Goal: Task Accomplishment & Management: Manage account settings

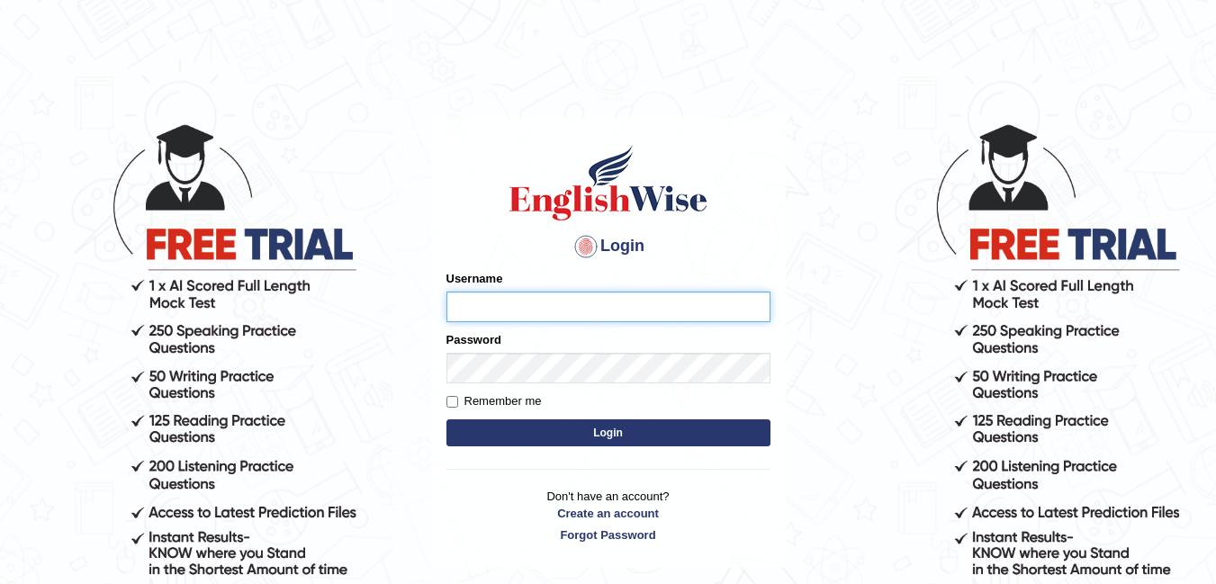
click at [497, 311] on input "Username" at bounding box center [609, 307] width 324 height 31
type input "Fely_1975"
click at [589, 444] on button "Login" at bounding box center [609, 433] width 324 height 27
click at [645, 436] on button "Login" at bounding box center [609, 433] width 324 height 27
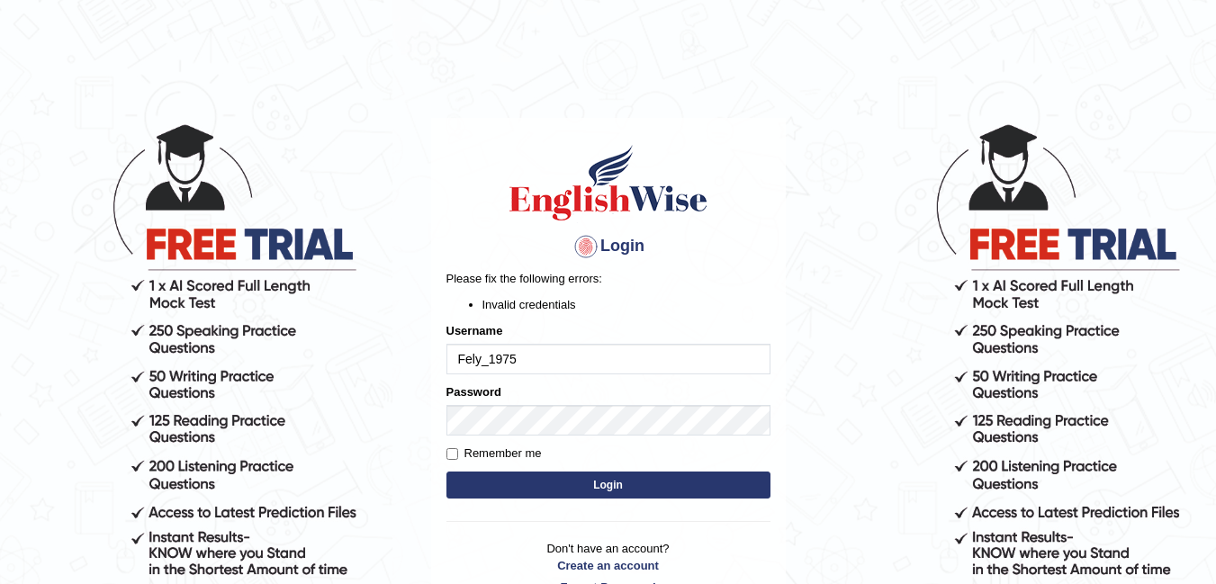
click at [636, 472] on button "Login" at bounding box center [609, 485] width 324 height 27
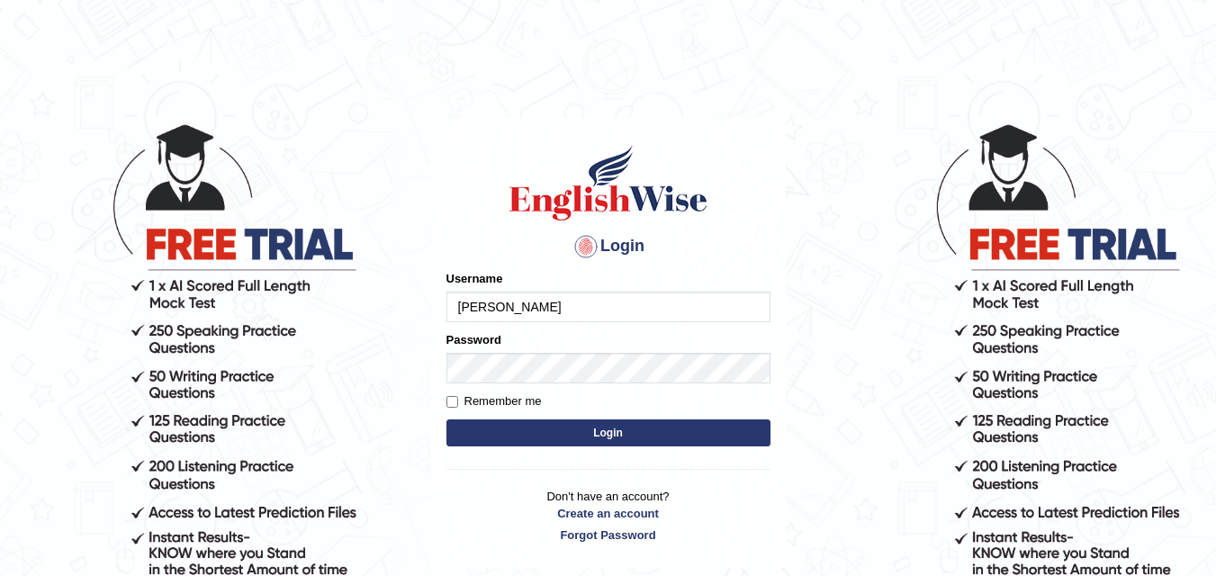
type input "Fely_1975"
click at [699, 451] on div "Login Please fix the following errors: Username Fely_1975 Password Remember me …" at bounding box center [608, 343] width 355 height 451
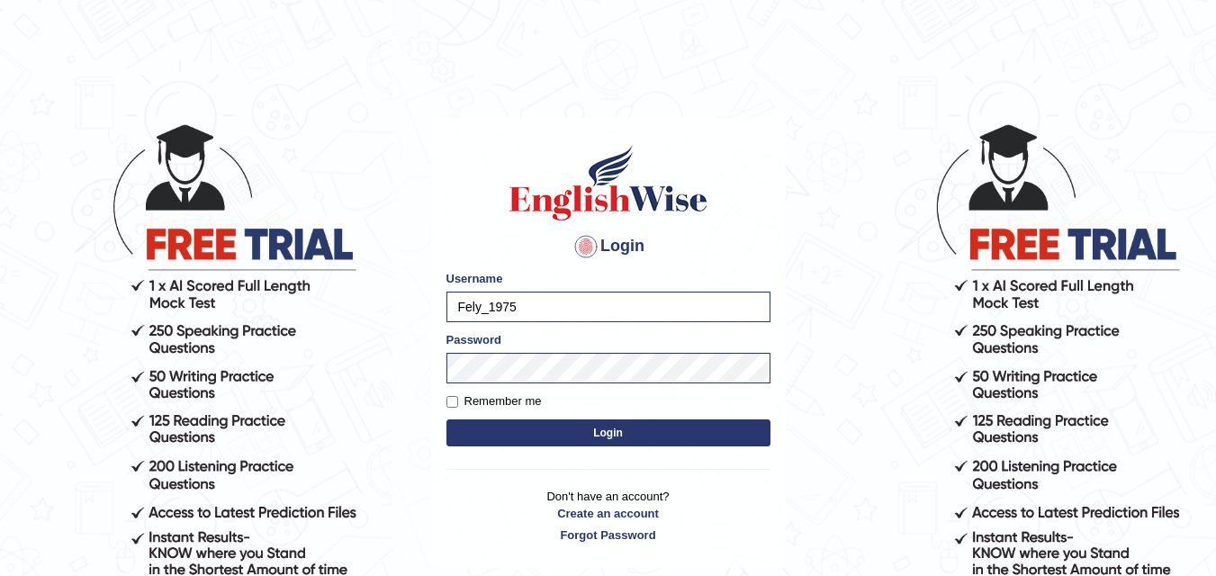
click at [675, 440] on button "Login" at bounding box center [609, 433] width 324 height 27
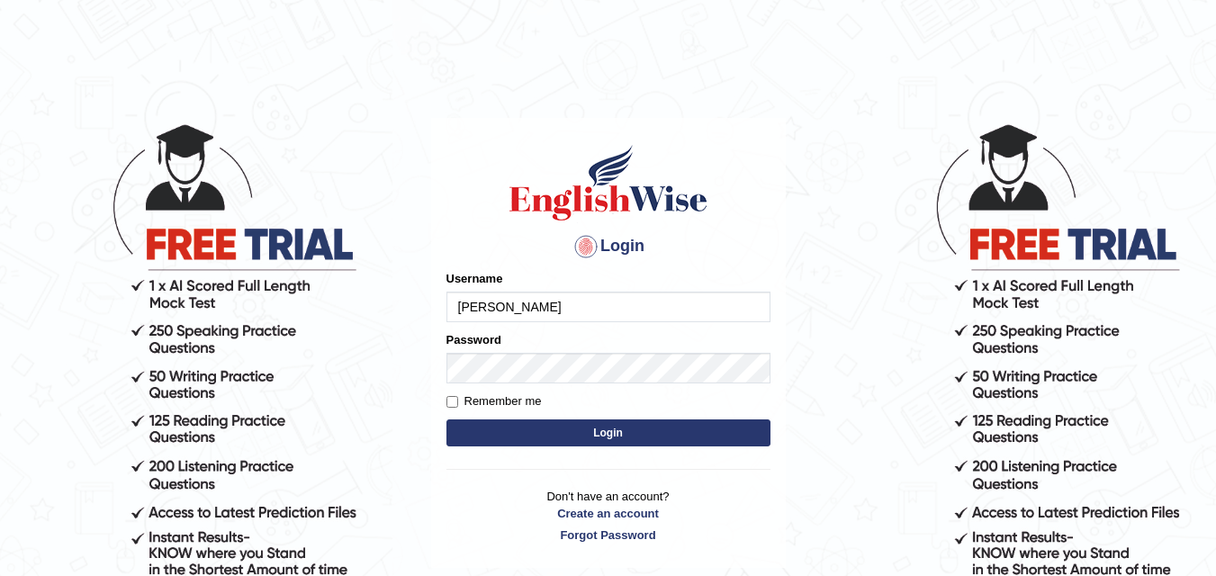
type input "Fely_1975"
click at [521, 442] on button "Login" at bounding box center [609, 433] width 324 height 27
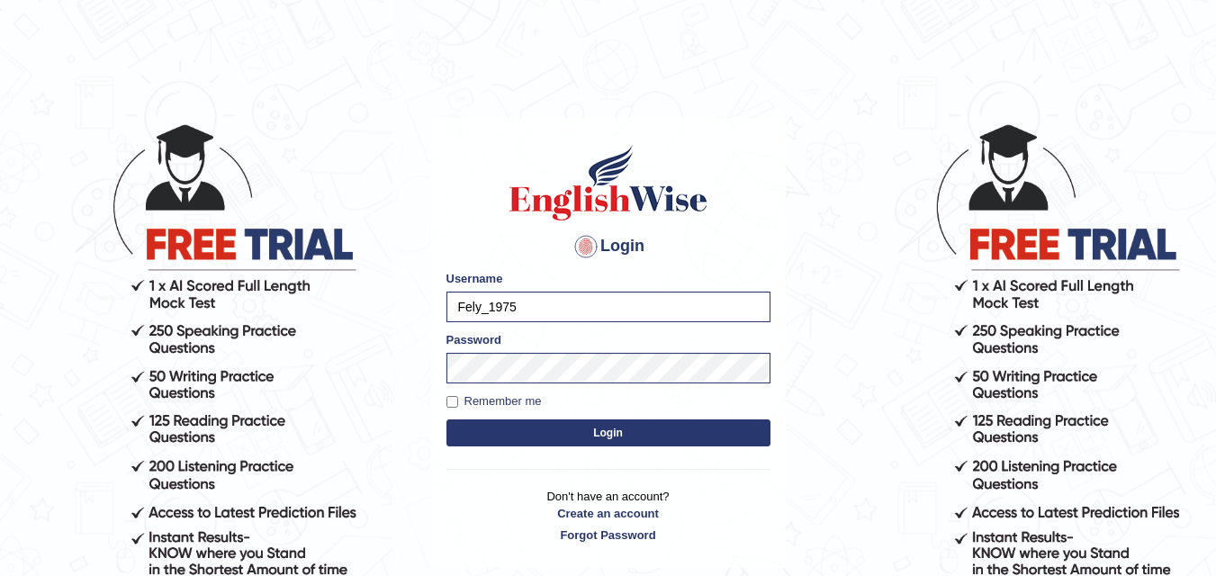
click at [887, 461] on body "Login Please fix the following errors: Username Fely_1975 Password Remember me …" at bounding box center [608, 349] width 1216 height 576
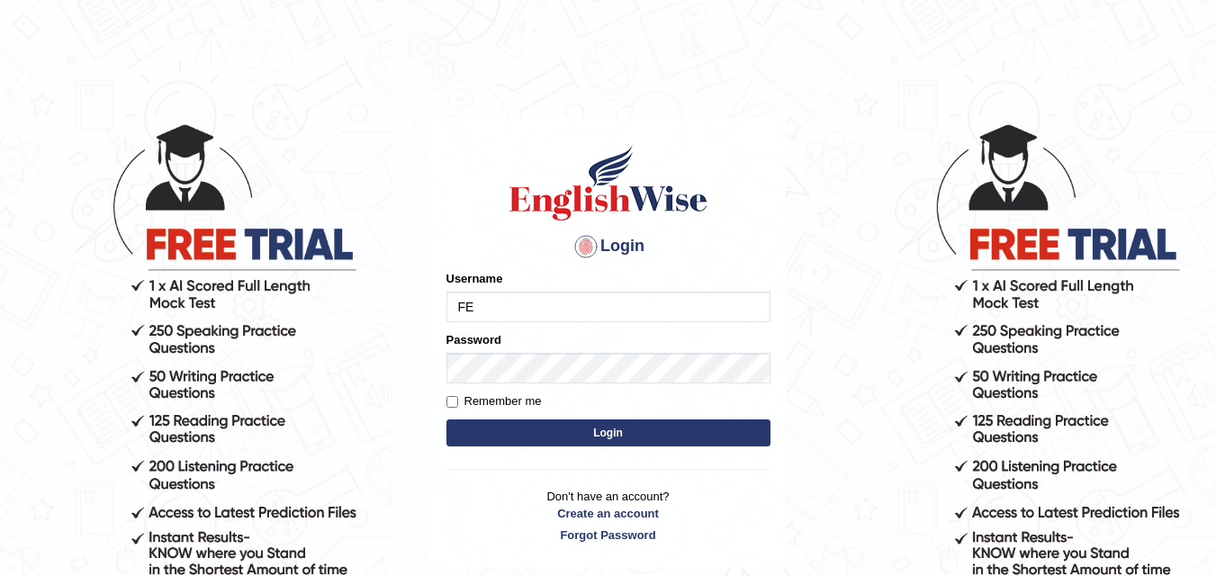
type input "Fely_1975"
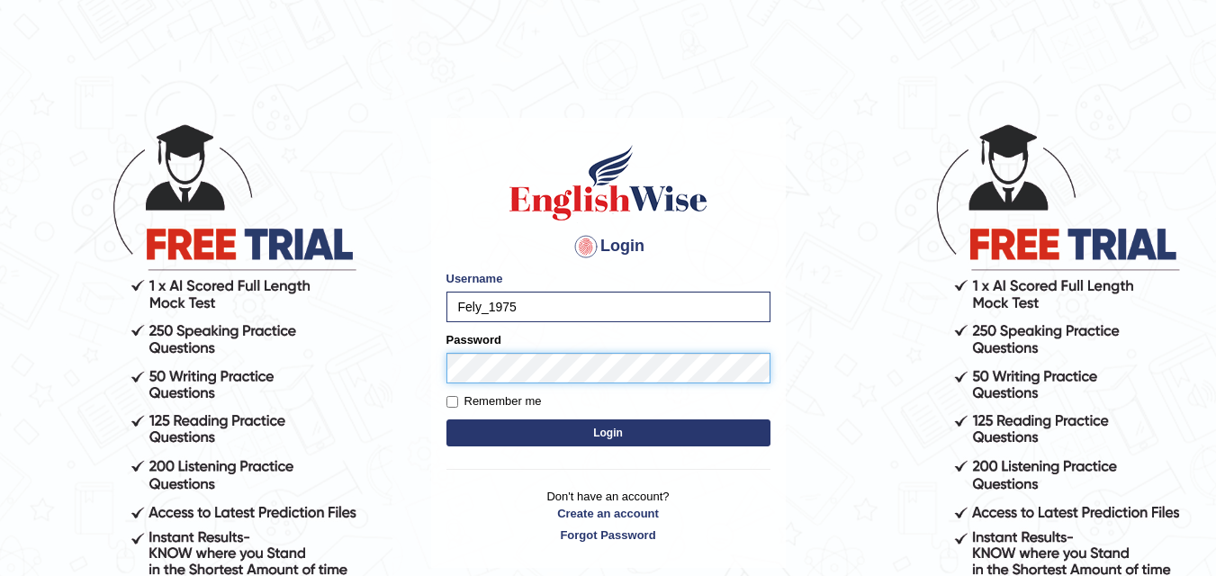
click at [447, 420] on button "Login" at bounding box center [609, 433] width 324 height 27
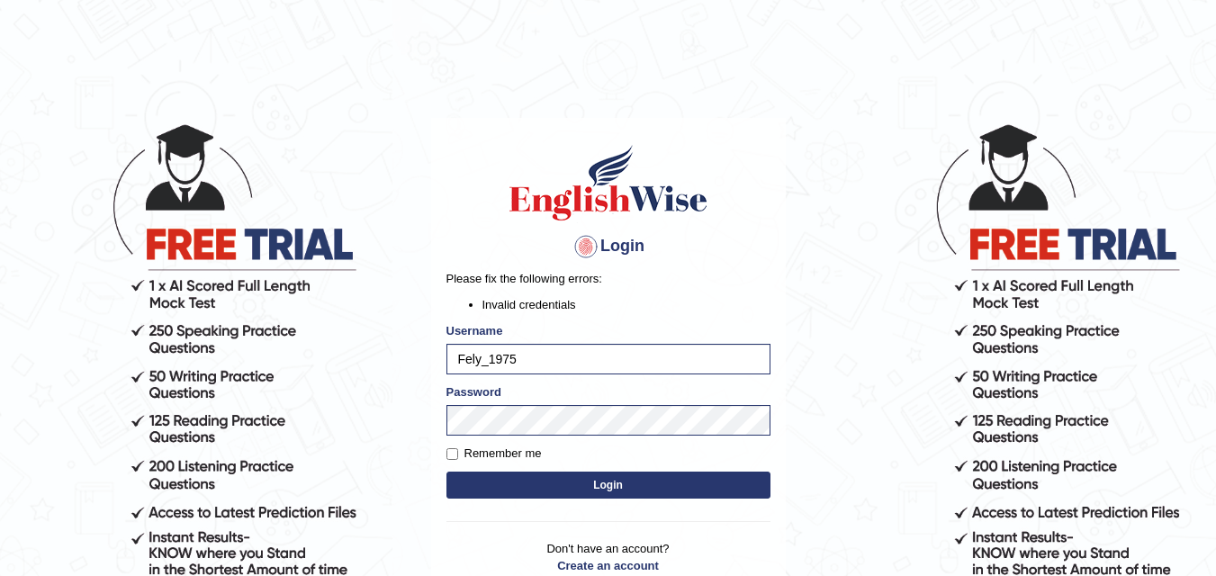
click at [667, 484] on button "Login" at bounding box center [609, 485] width 324 height 27
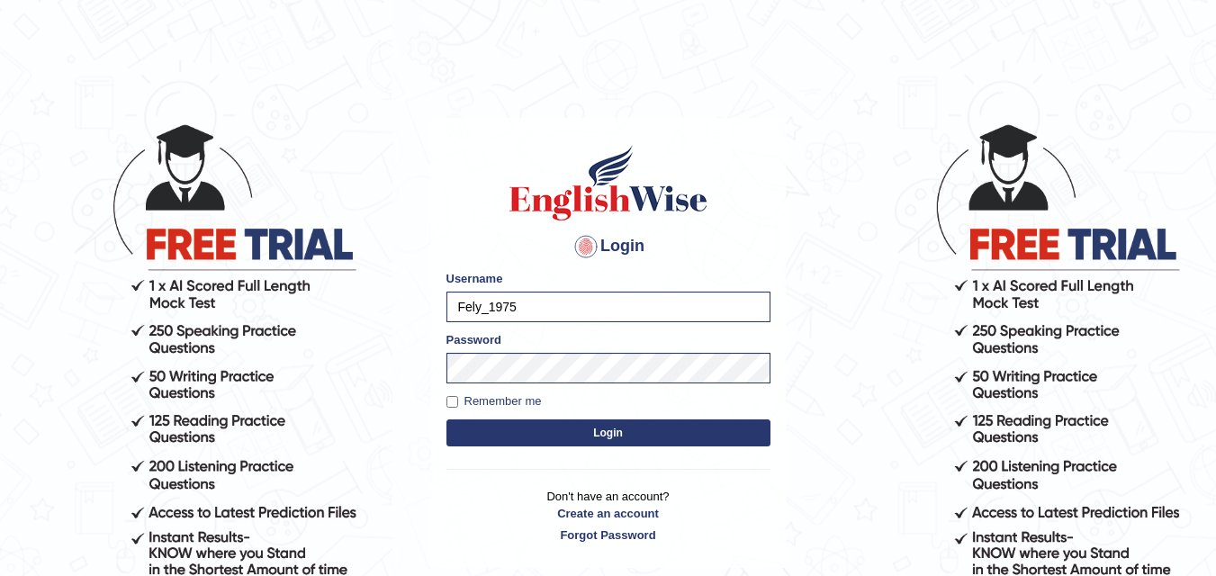
click at [710, 434] on button "Login" at bounding box center [609, 433] width 324 height 27
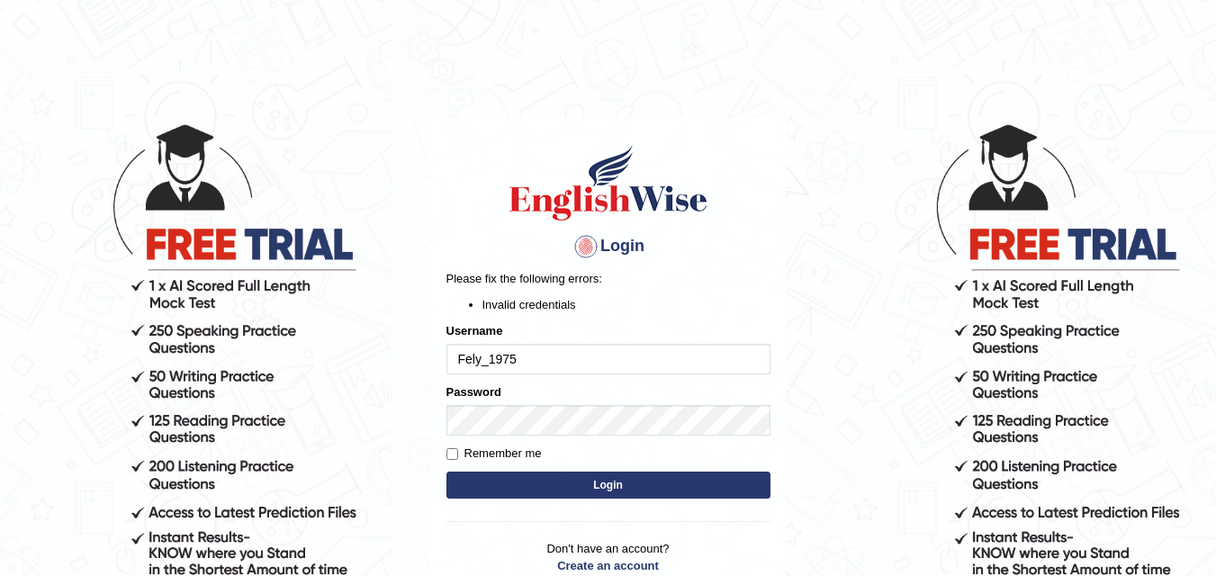
click at [681, 482] on button "Login" at bounding box center [609, 485] width 324 height 27
click at [605, 485] on button "Login" at bounding box center [609, 485] width 324 height 27
click at [569, 474] on button "Login" at bounding box center [609, 485] width 324 height 27
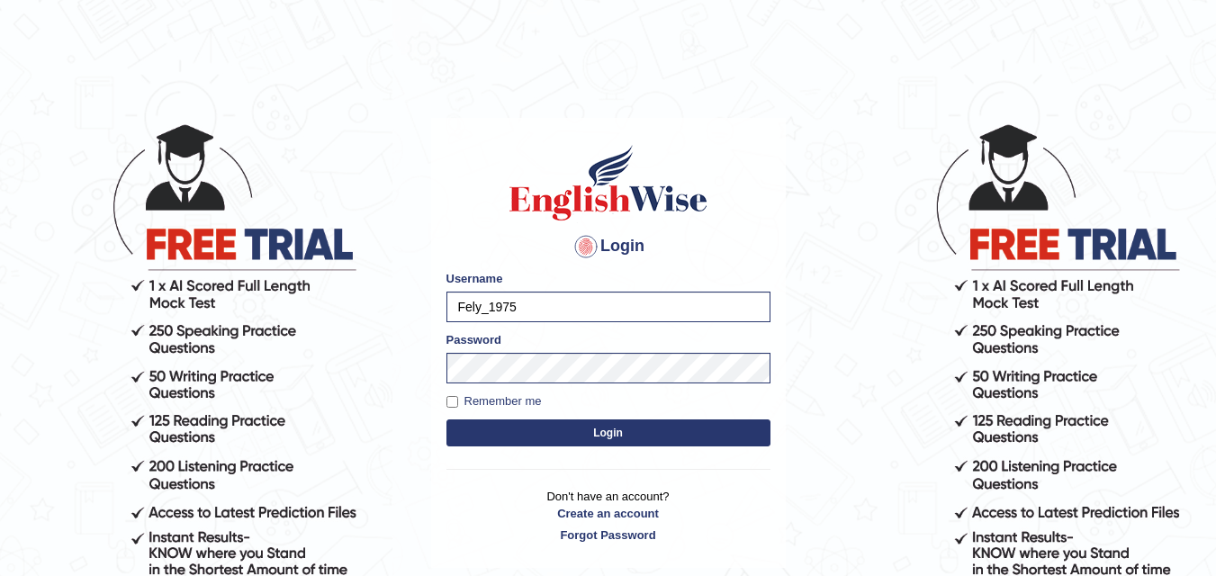
click at [569, 469] on hr at bounding box center [609, 469] width 324 height 1
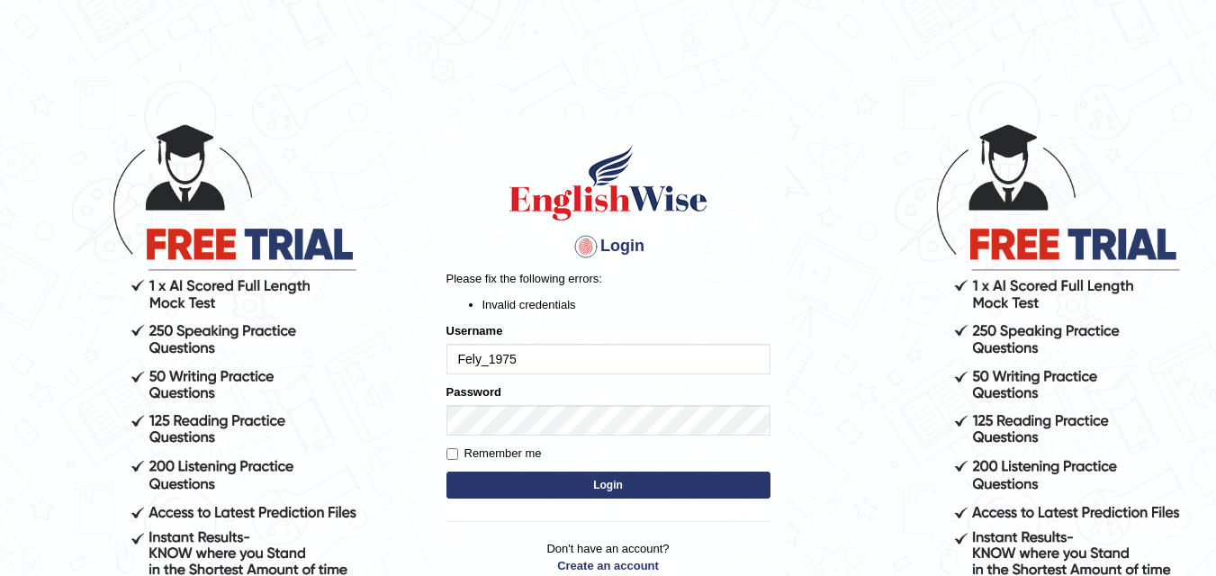
click at [525, 494] on button "Login" at bounding box center [609, 485] width 324 height 27
click at [737, 44] on html "Login Please fix the following errors: Invalid credentials Username Fely_1975 P…" at bounding box center [608, 288] width 1216 height 576
click at [491, 492] on button "Login" at bounding box center [609, 485] width 324 height 27
click at [528, 496] on button "Login" at bounding box center [609, 485] width 324 height 27
click at [548, 440] on form "Please fix the following errors: Invalid credentials Username Fely_1975 Passwor…" at bounding box center [609, 386] width 324 height 233
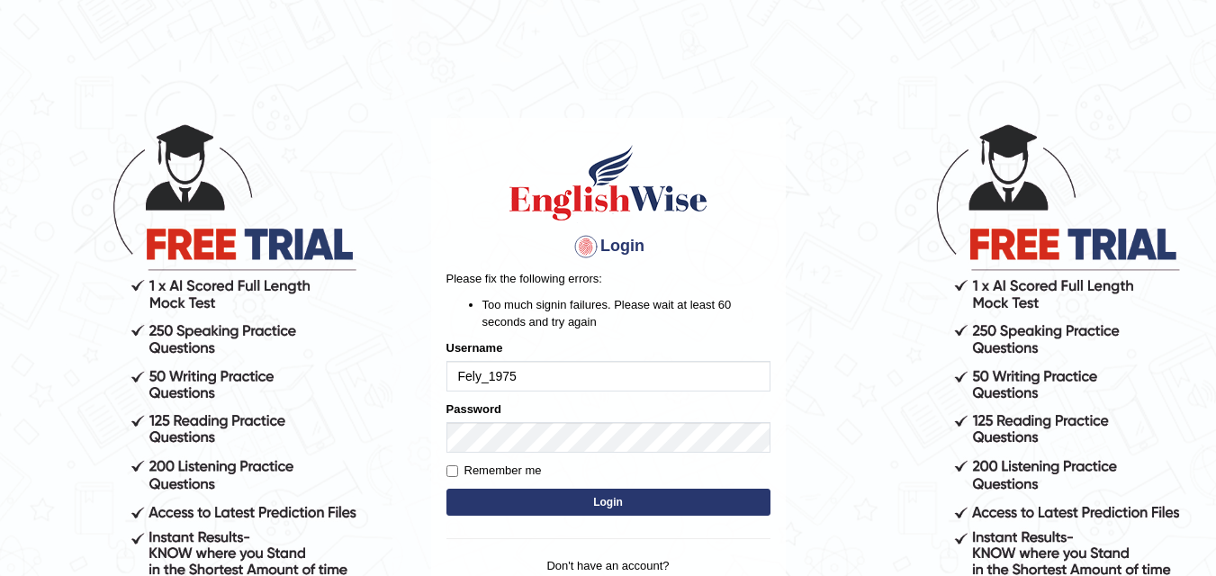
click at [540, 509] on button "Login" at bounding box center [609, 502] width 324 height 27
click at [564, 506] on button "Login" at bounding box center [609, 502] width 324 height 27
click at [653, 509] on button "Login" at bounding box center [609, 502] width 324 height 27
click at [609, 507] on button "Login" at bounding box center [609, 502] width 324 height 27
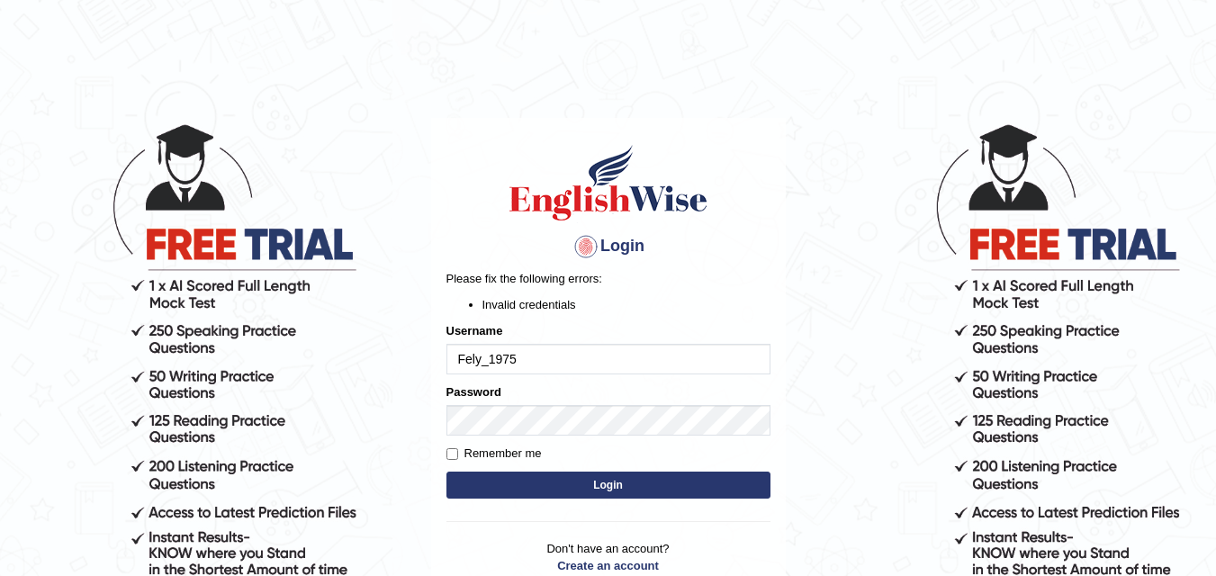
click at [591, 484] on button "Login" at bounding box center [609, 485] width 324 height 27
click at [556, 489] on button "Login" at bounding box center [609, 485] width 324 height 27
click at [556, 493] on button "Login" at bounding box center [609, 485] width 324 height 27
click at [517, 491] on button "Login" at bounding box center [609, 485] width 324 height 27
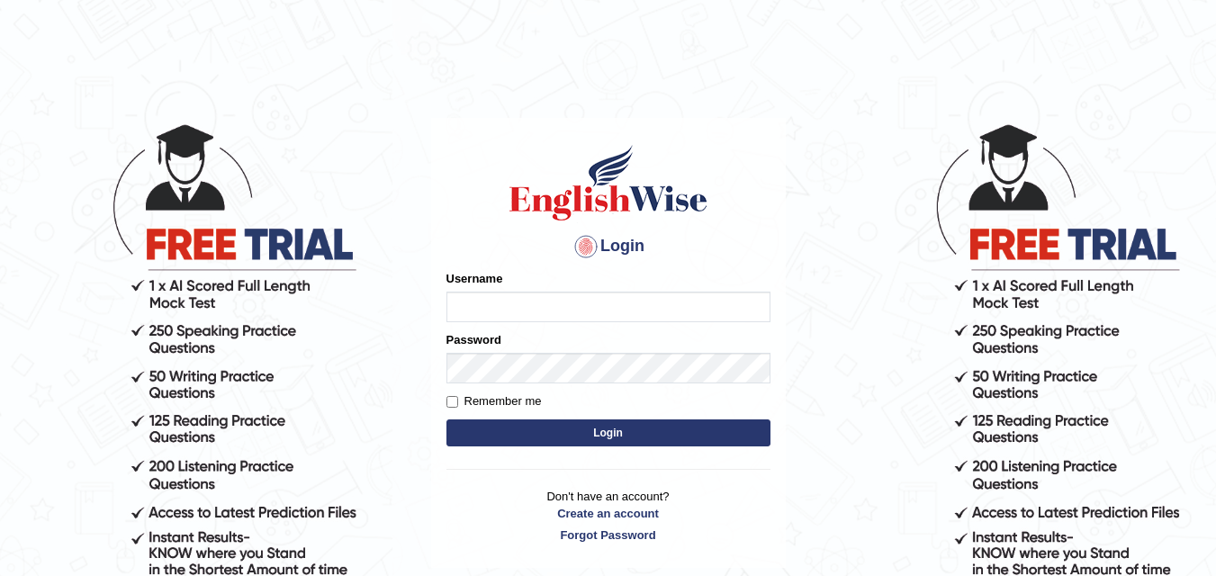
click at [731, 312] on input "Username" at bounding box center [609, 307] width 324 height 31
type input "Fely_1975"
click at [543, 441] on button "Login" at bounding box center [609, 433] width 324 height 27
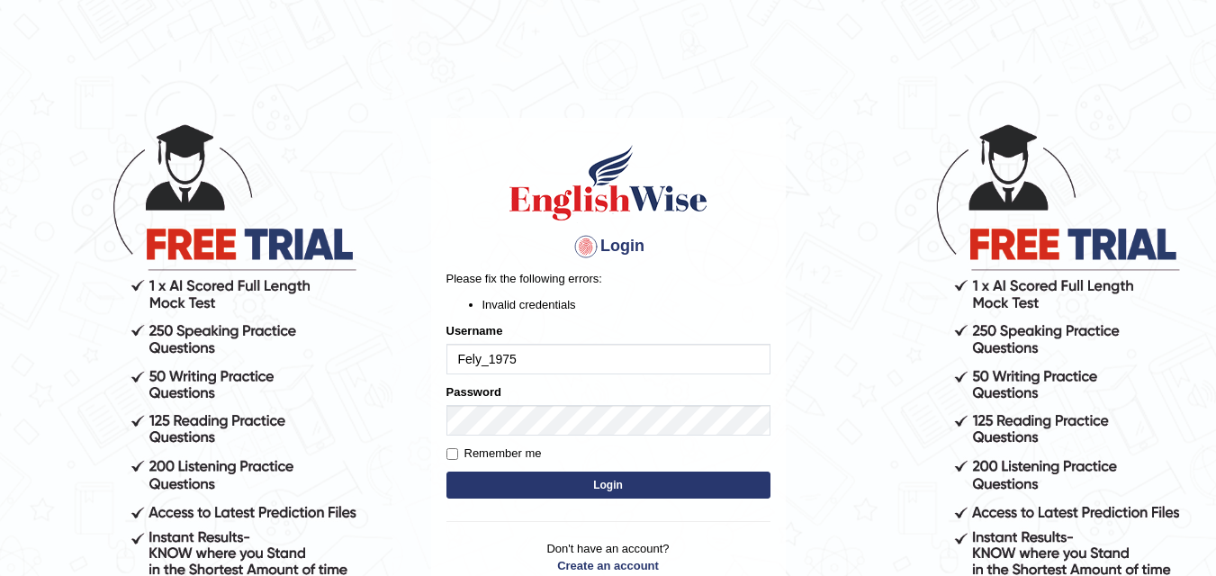
click at [536, 477] on button "Login" at bounding box center [609, 485] width 324 height 27
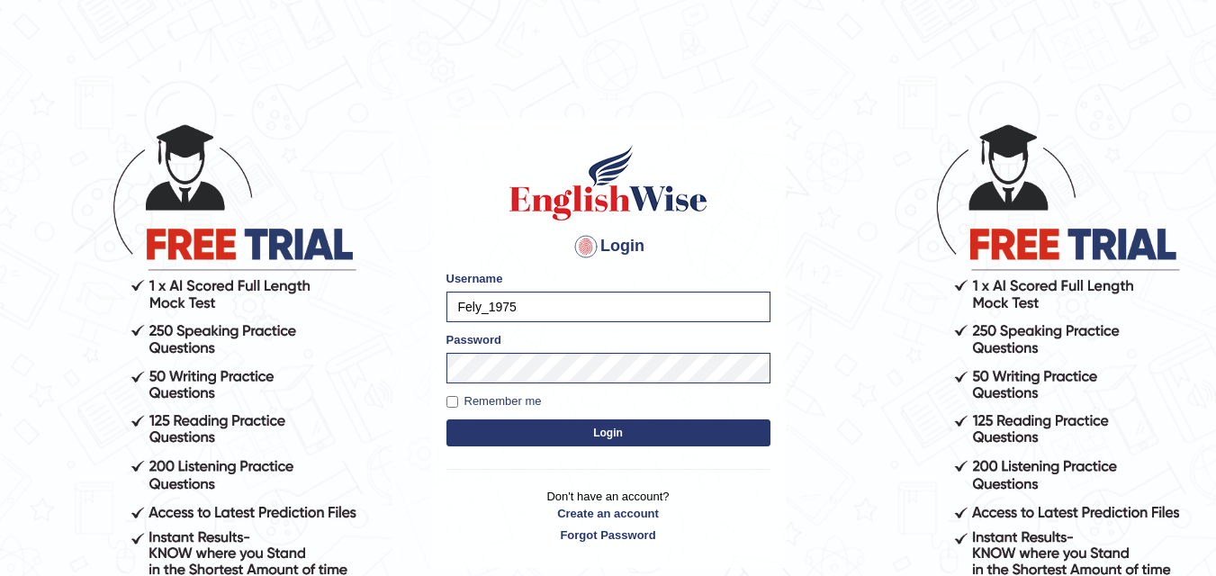
click at [536, 441] on button "Login" at bounding box center [609, 433] width 324 height 27
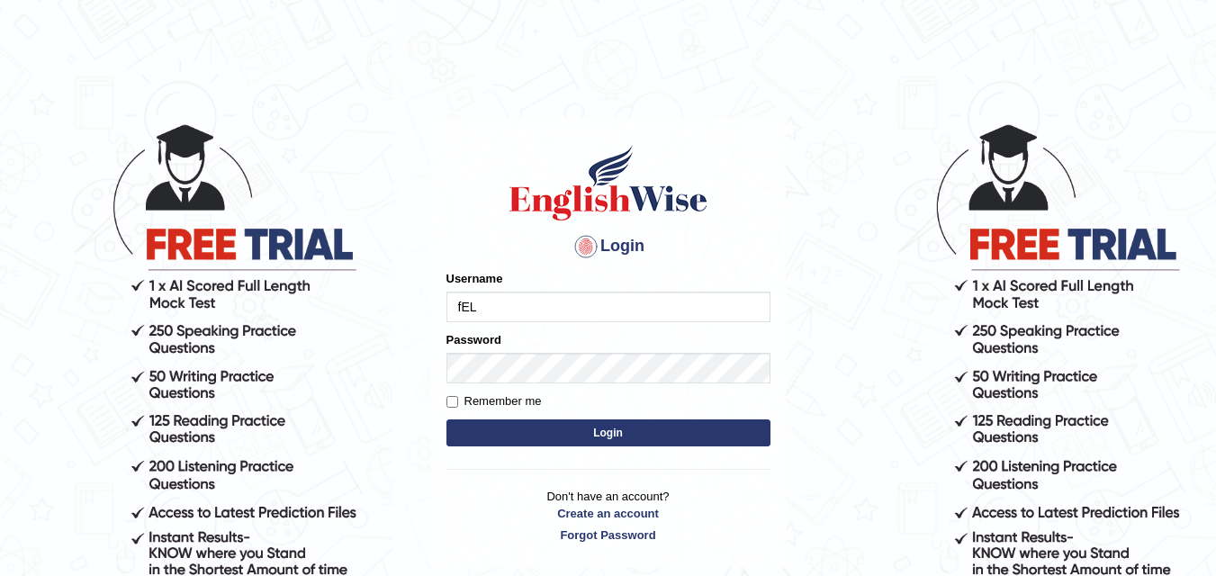
type input "Fely_1975"
click at [684, 442] on button "Login" at bounding box center [609, 433] width 324 height 27
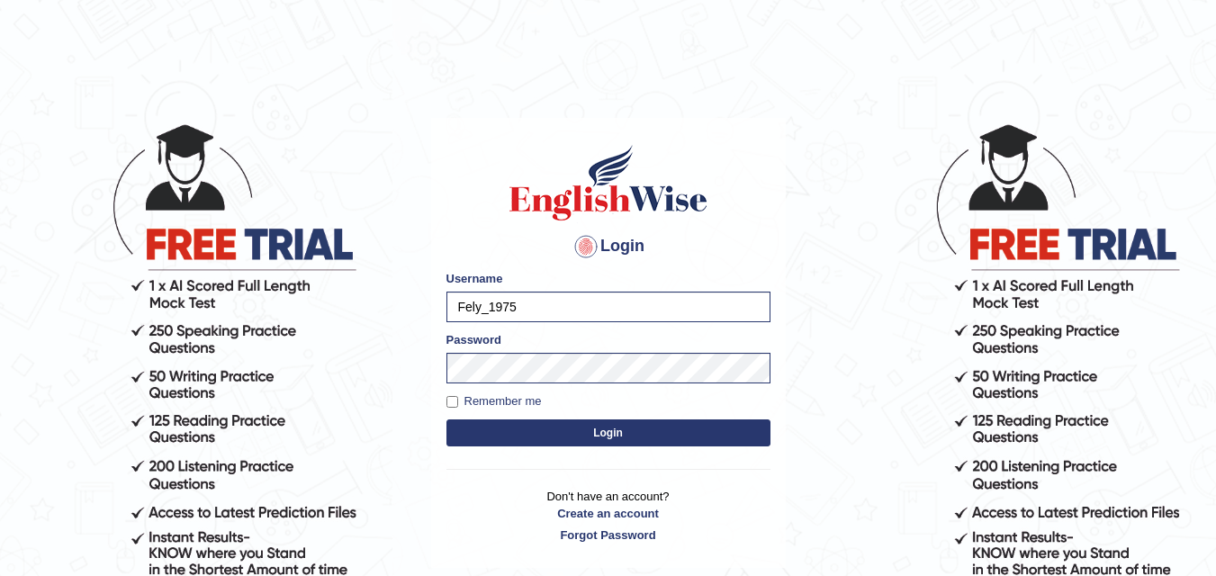
click at [719, 429] on button "Login" at bounding box center [609, 433] width 324 height 27
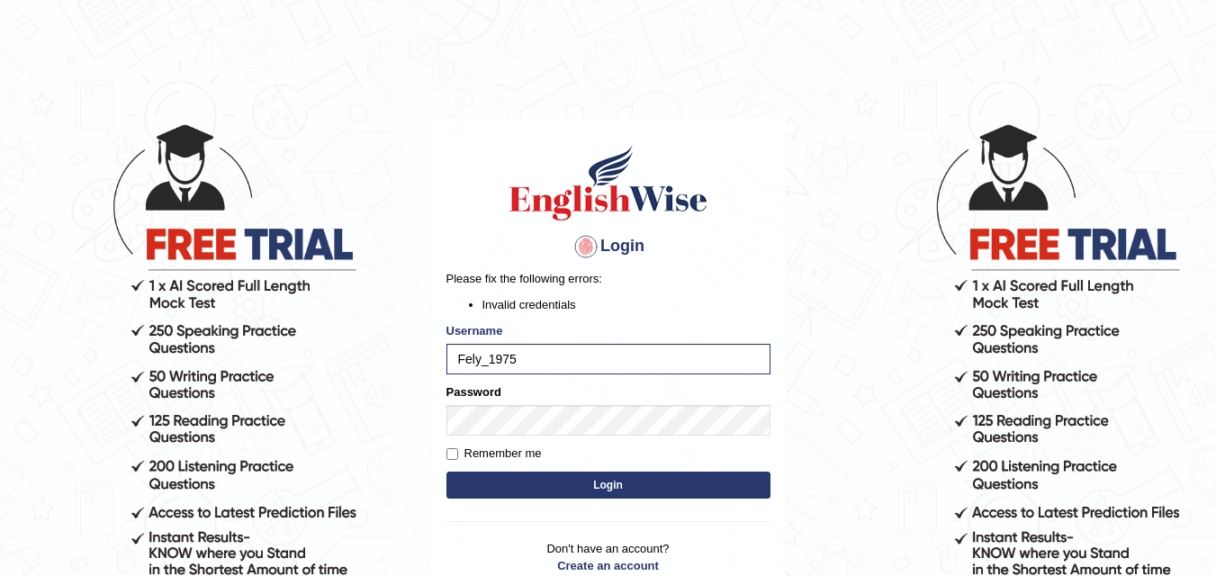
click at [628, 478] on button "Login" at bounding box center [609, 485] width 324 height 27
click at [723, 487] on button "Login" at bounding box center [609, 485] width 324 height 27
click at [506, 487] on button "Login" at bounding box center [609, 485] width 324 height 27
click at [556, 480] on button "Login" at bounding box center [609, 485] width 324 height 27
